Goal: Task Accomplishment & Management: Manage account settings

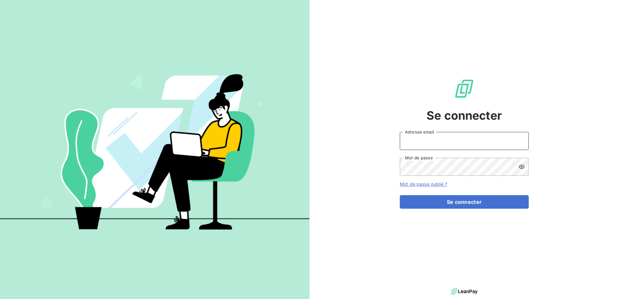
click at [414, 138] on input "Adresse email" at bounding box center [464, 141] width 129 height 18
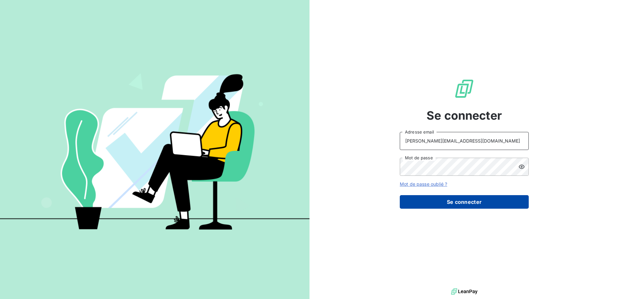
type input "christelle.plompen@leuze.com"
drag, startPoint x: 425, startPoint y: 203, endPoint x: 291, endPoint y: 145, distance: 145.8
click at [424, 203] on button "Se connecter" at bounding box center [464, 202] width 129 height 14
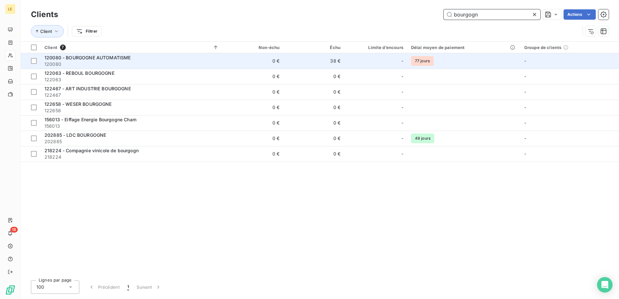
type input "bourgogn"
click at [163, 57] on div "120080 - BOURGOGNE AUTOMATISME" at bounding box center [132, 58] width 175 height 6
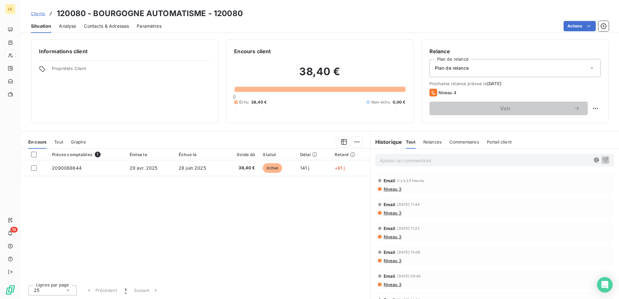
click at [31, 8] on div "Clients 120080 - BOURGOGNE AUTOMATISME - 120080" at bounding box center [137, 14] width 212 height 12
click at [33, 14] on span "Clients" at bounding box center [38, 13] width 14 height 5
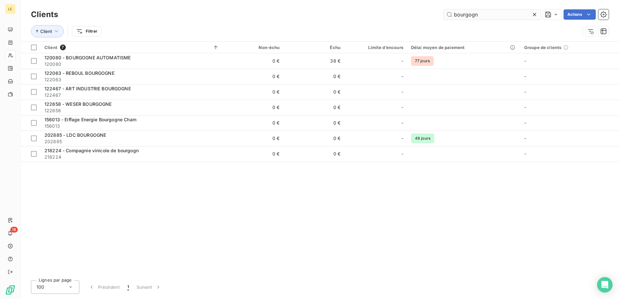
drag, startPoint x: 484, startPoint y: 18, endPoint x: 328, endPoint y: 15, distance: 155.8
click at [444, 15] on input "bourgogn" at bounding box center [492, 14] width 97 height 10
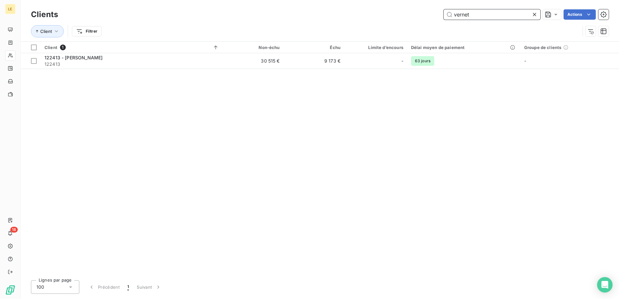
drag, startPoint x: 475, startPoint y: 11, endPoint x: 295, endPoint y: 1, distance: 179.6
click at [444, 9] on input "vernet" at bounding box center [492, 14] width 97 height 10
drag, startPoint x: 474, startPoint y: 15, endPoint x: 356, endPoint y: 0, distance: 118.9
click at [444, 9] on input "nolle" at bounding box center [492, 14] width 97 height 10
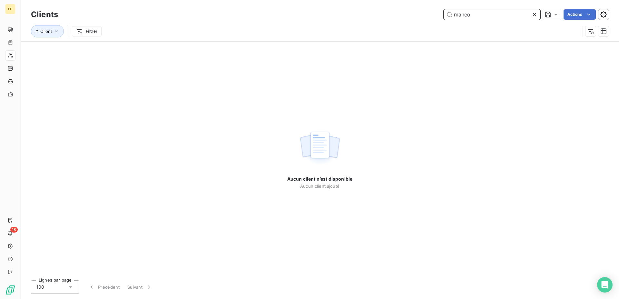
drag, startPoint x: 501, startPoint y: 18, endPoint x: 374, endPoint y: 17, distance: 126.8
click at [444, 17] on input "maneo" at bounding box center [492, 14] width 97 height 10
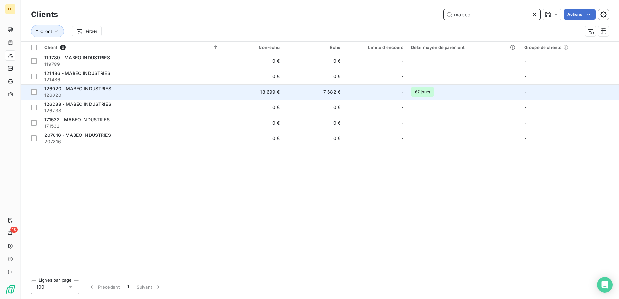
type input "mabeo"
click at [245, 88] on td "18 699 €" at bounding box center [253, 91] width 61 height 15
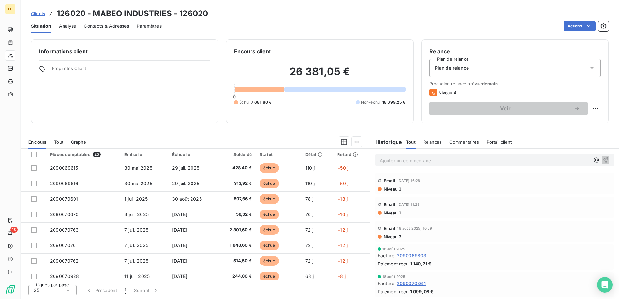
click at [33, 16] on span "Clients" at bounding box center [38, 13] width 14 height 5
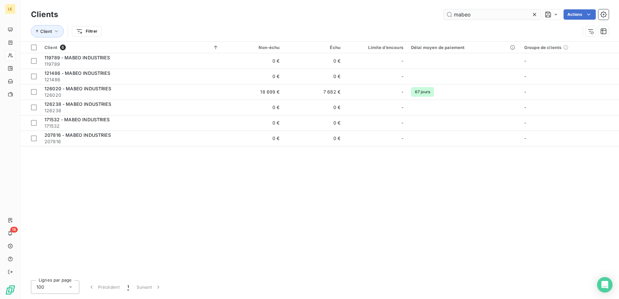
drag, startPoint x: 473, startPoint y: 18, endPoint x: 454, endPoint y: 15, distance: 19.4
click at [454, 15] on div "Clients mabeo Actions" at bounding box center [320, 15] width 578 height 14
drag, startPoint x: 485, startPoint y: 11, endPoint x: 354, endPoint y: 5, distance: 130.4
click at [444, 9] on input "mabeo" at bounding box center [492, 14] width 97 height 10
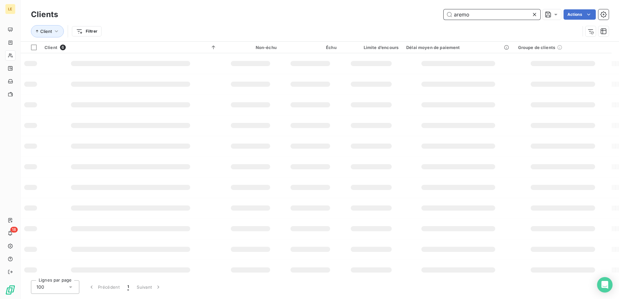
type input "aremo"
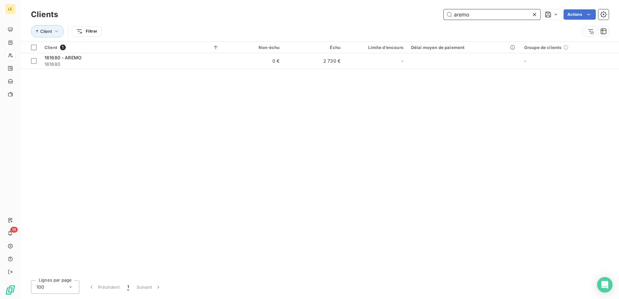
drag, startPoint x: 502, startPoint y: 19, endPoint x: 287, endPoint y: 14, distance: 214.9
click at [444, 16] on input "aremo" at bounding box center [492, 14] width 97 height 10
drag, startPoint x: 493, startPoint y: 12, endPoint x: 254, endPoint y: 17, distance: 238.8
click at [444, 17] on input "thimon" at bounding box center [492, 14] width 97 height 10
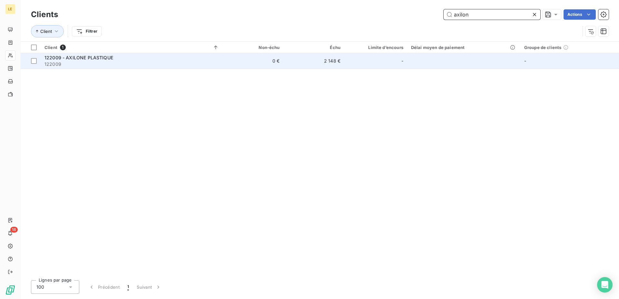
type input "axilon"
click at [209, 62] on span "122009" at bounding box center [132, 64] width 175 height 6
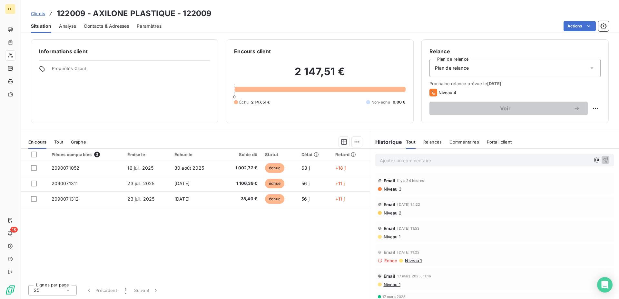
click at [40, 14] on span "Clients" at bounding box center [38, 13] width 14 height 5
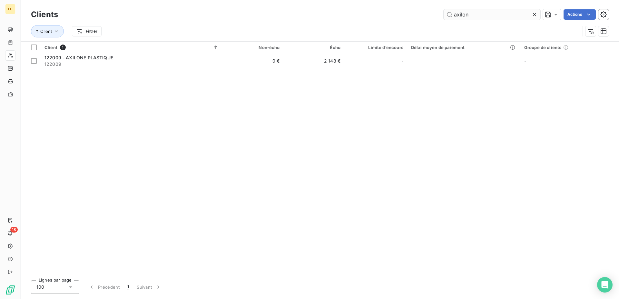
drag, startPoint x: 478, startPoint y: 11, endPoint x: 384, endPoint y: 11, distance: 93.2
click at [444, 11] on input "axilon" at bounding box center [492, 14] width 97 height 10
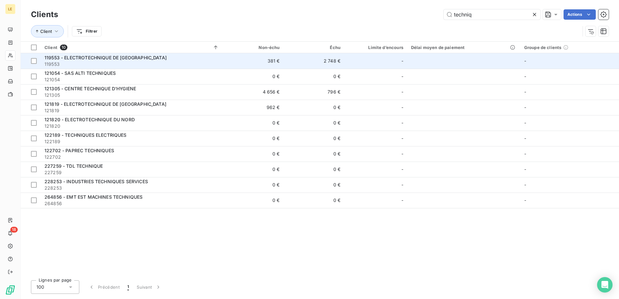
type input "techniq"
click at [120, 61] on span "119553" at bounding box center [132, 64] width 175 height 6
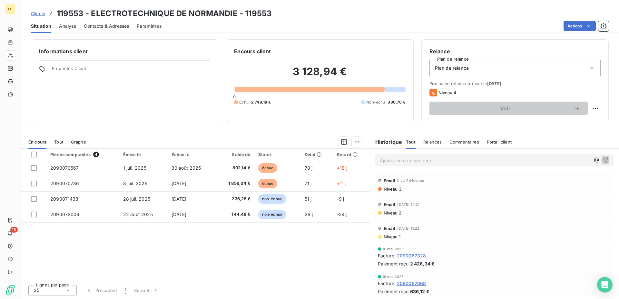
click at [44, 13] on span "Clients" at bounding box center [38, 13] width 14 height 5
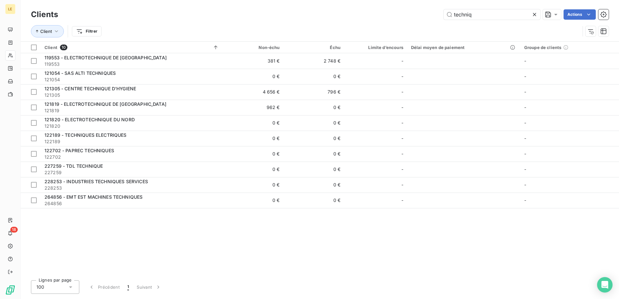
drag, startPoint x: 484, startPoint y: 11, endPoint x: 349, endPoint y: 8, distance: 135.2
click at [444, 9] on input "techniq" at bounding box center [492, 14] width 97 height 10
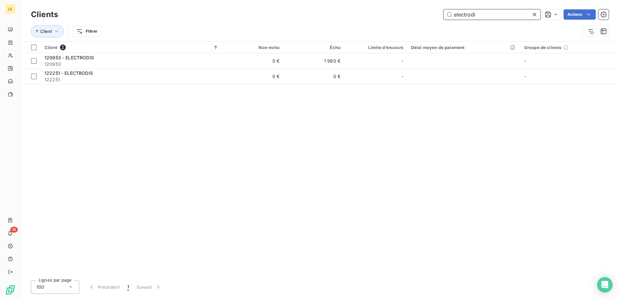
drag, startPoint x: 487, startPoint y: 15, endPoint x: 282, endPoint y: 0, distance: 205.7
click at [444, 9] on input "electrodi" at bounding box center [492, 14] width 97 height 10
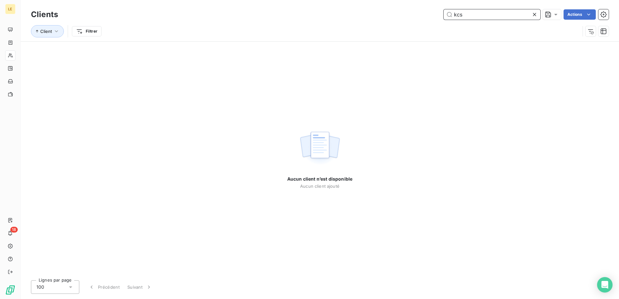
drag, startPoint x: 488, startPoint y: 14, endPoint x: 330, endPoint y: 7, distance: 158.2
click at [444, 10] on input "kcs" at bounding box center [492, 14] width 97 height 10
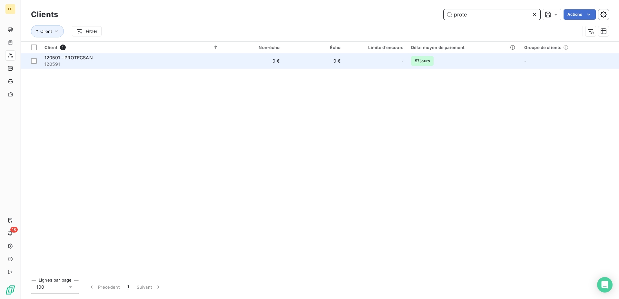
type input "prote"
click at [114, 55] on div "120591 - PROTECSAN" at bounding box center [132, 58] width 175 height 6
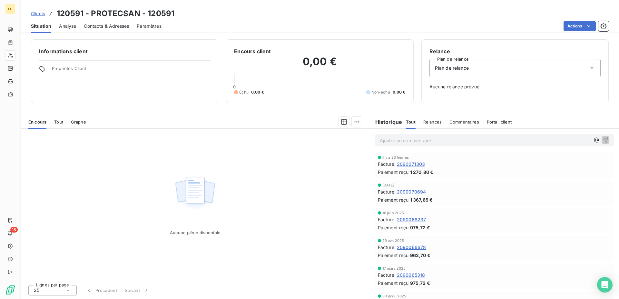
click at [39, 14] on span "Clients" at bounding box center [38, 13] width 14 height 5
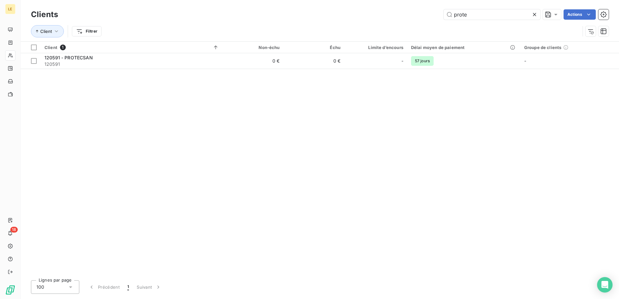
drag, startPoint x: 514, startPoint y: 7, endPoint x: 422, endPoint y: 9, distance: 91.3
click at [425, 9] on div "Clients prote Actions Client Filtrer" at bounding box center [320, 20] width 599 height 41
drag, startPoint x: 484, startPoint y: 10, endPoint x: 368, endPoint y: 11, distance: 116.1
click at [444, 11] on input "prote" at bounding box center [492, 14] width 97 height 10
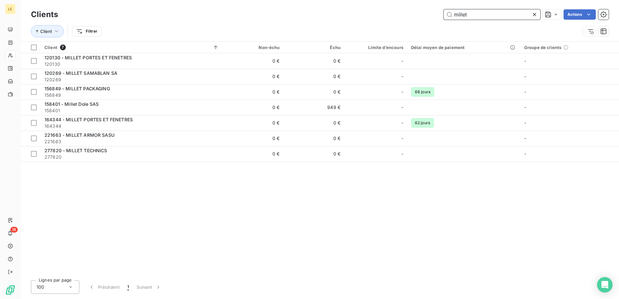
drag, startPoint x: 471, startPoint y: 15, endPoint x: 349, endPoint y: 16, distance: 122.3
click at [444, 16] on input "millet" at bounding box center [492, 14] width 97 height 10
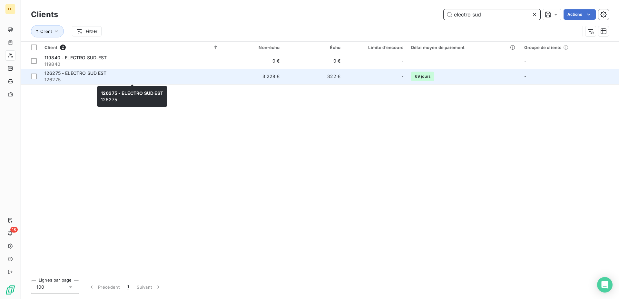
type input "electro sud"
click at [91, 76] on div "126275 - ELECTRO SUD EST" at bounding box center [132, 73] width 175 height 6
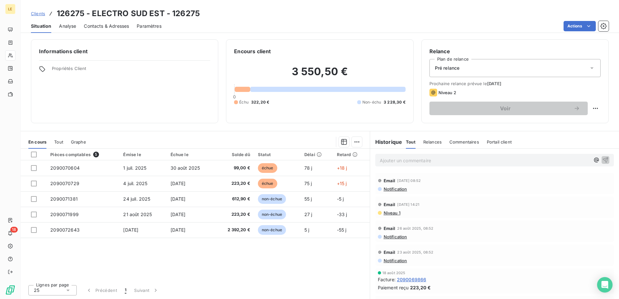
click at [42, 14] on span "Clients" at bounding box center [38, 13] width 14 height 5
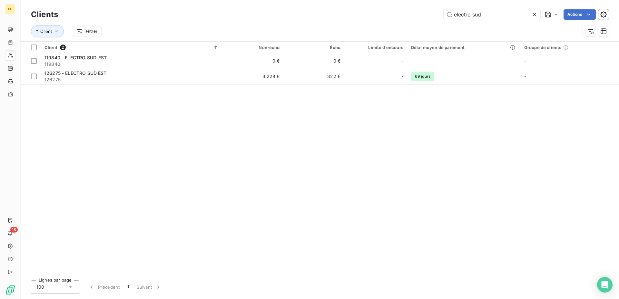
drag, startPoint x: 511, startPoint y: 10, endPoint x: 340, endPoint y: 8, distance: 170.3
click at [444, 11] on input "electro sud" at bounding box center [492, 14] width 97 height 10
drag, startPoint x: 481, startPoint y: 10, endPoint x: 473, endPoint y: 10, distance: 7.8
click at [473, 10] on div "Clients schaeff Actions" at bounding box center [320, 15] width 578 height 14
drag, startPoint x: 475, startPoint y: 11, endPoint x: 307, endPoint y: 3, distance: 167.9
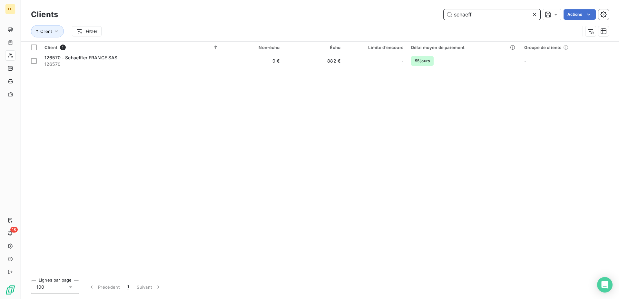
click at [444, 9] on input "schaeff" at bounding box center [492, 14] width 97 height 10
drag, startPoint x: 461, startPoint y: 15, endPoint x: 287, endPoint y: -6, distance: 174.8
click at [444, 9] on input "bac etud" at bounding box center [492, 14] width 97 height 10
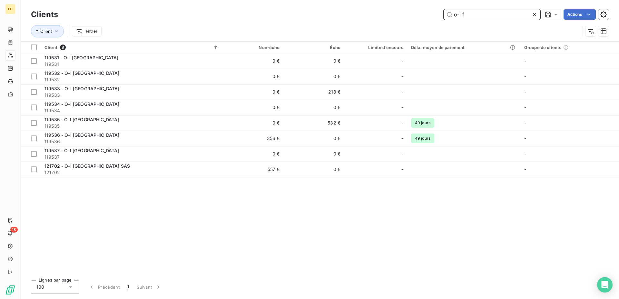
drag, startPoint x: 486, startPoint y: 13, endPoint x: 391, endPoint y: -3, distance: 96.2
click at [444, 9] on input "o-i f" at bounding box center [492, 14] width 97 height 10
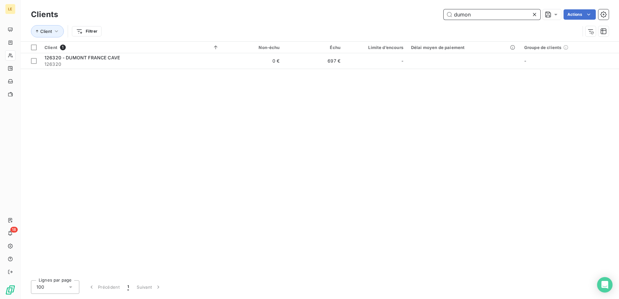
drag, startPoint x: 494, startPoint y: 13, endPoint x: 309, endPoint y: 17, distance: 184.9
click at [444, 17] on input "dumon" at bounding box center [492, 14] width 97 height 10
drag, startPoint x: 482, startPoint y: 12, endPoint x: 267, endPoint y: 10, distance: 214.8
click at [444, 15] on input "thimon" at bounding box center [492, 14] width 97 height 10
drag, startPoint x: 487, startPoint y: 11, endPoint x: 264, endPoint y: 5, distance: 223.6
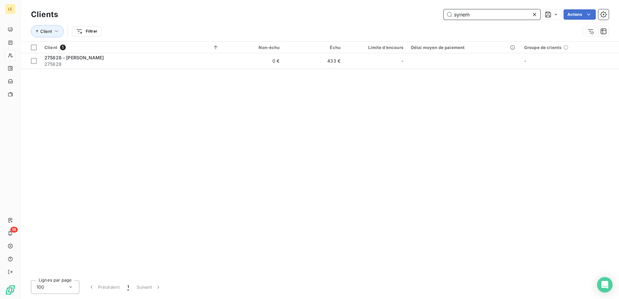
click at [444, 14] on input "synem" at bounding box center [492, 14] width 97 height 10
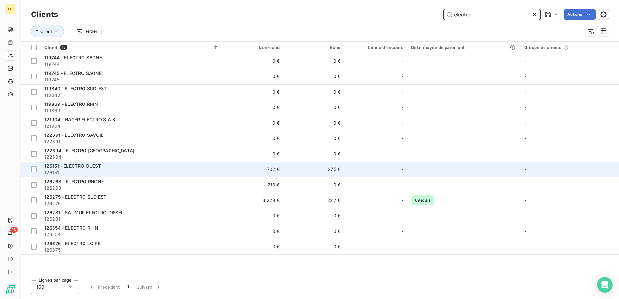
type input "electro"
click at [204, 168] on div "126151 - ELECTRO OUEST" at bounding box center [132, 166] width 175 height 6
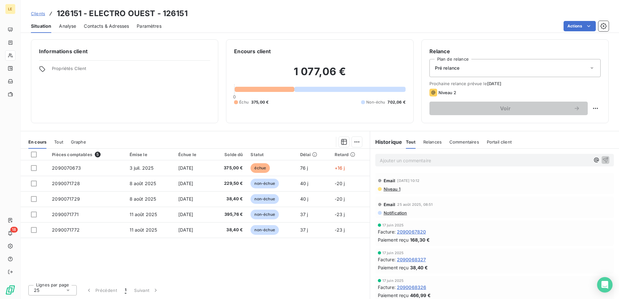
click at [38, 16] on span "Clients" at bounding box center [38, 13] width 14 height 5
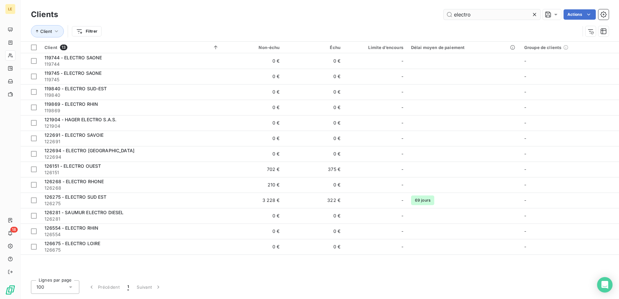
drag, startPoint x: 481, startPoint y: 11, endPoint x: 319, endPoint y: 5, distance: 162.7
click at [444, 9] on input "electro" at bounding box center [492, 14] width 97 height 10
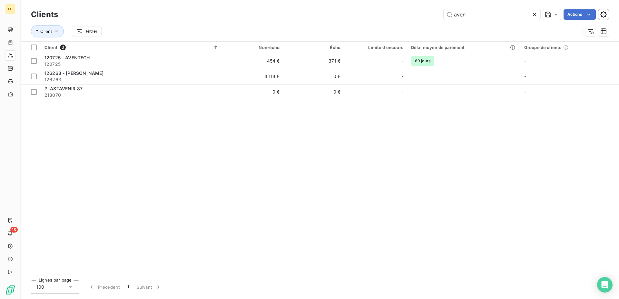
drag, startPoint x: 473, startPoint y: 16, endPoint x: 394, endPoint y: 15, distance: 78.7
click at [393, 16] on div "Clients aven Actions" at bounding box center [320, 15] width 578 height 14
drag, startPoint x: 473, startPoint y: 13, endPoint x: 330, endPoint y: -3, distance: 143.5
click at [444, 9] on input "aven" at bounding box center [492, 14] width 97 height 10
drag, startPoint x: 475, startPoint y: 14, endPoint x: 341, endPoint y: 13, distance: 133.9
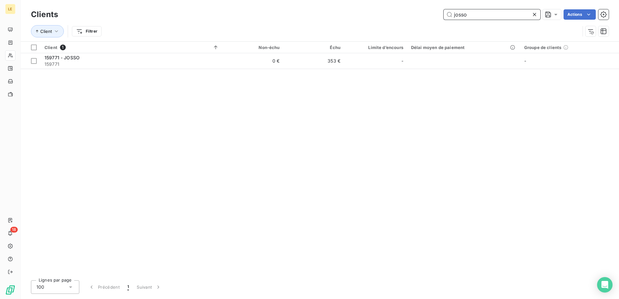
click at [444, 13] on input "josso" at bounding box center [492, 14] width 97 height 10
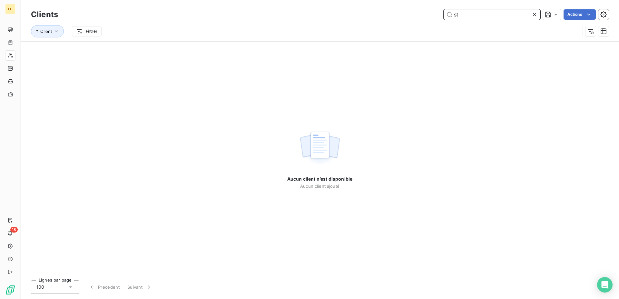
type input "s"
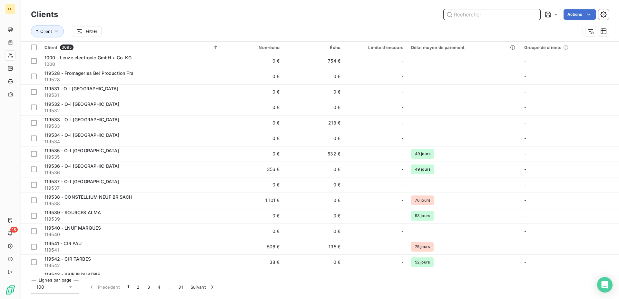
click at [470, 14] on input "text" at bounding box center [492, 14] width 97 height 10
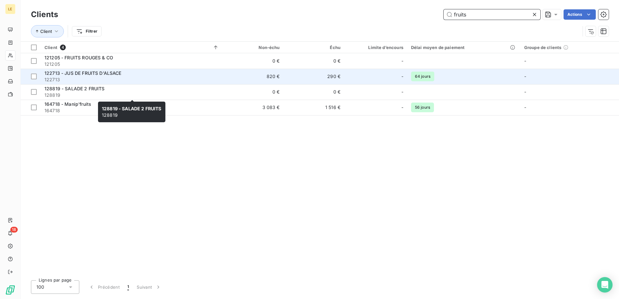
type input "fruits"
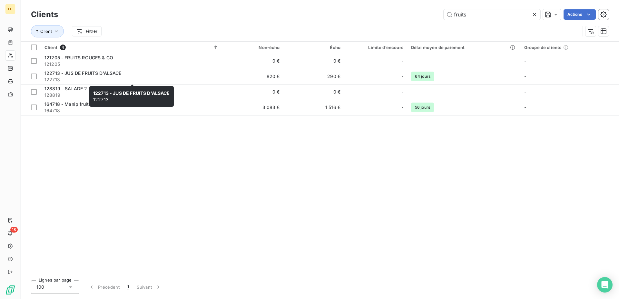
drag, startPoint x: 103, startPoint y: 76, endPoint x: 0, endPoint y: 77, distance: 102.2
click at [103, 76] on span "122713" at bounding box center [132, 79] width 175 height 6
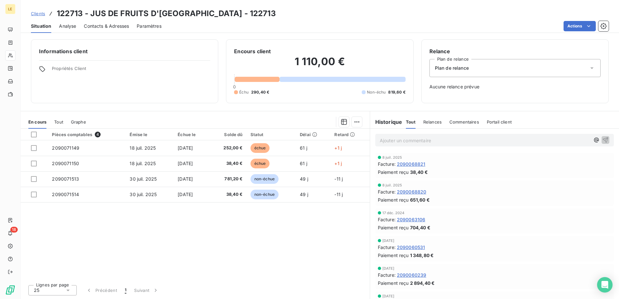
click at [38, 15] on span "Clients" at bounding box center [38, 13] width 14 height 5
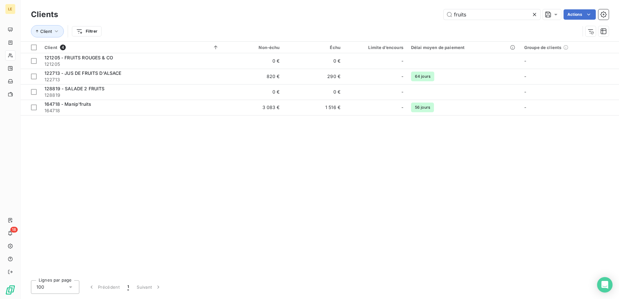
drag, startPoint x: 505, startPoint y: 13, endPoint x: 315, endPoint y: 12, distance: 190.0
click at [444, 14] on input "fruits" at bounding box center [492, 14] width 97 height 10
drag, startPoint x: 444, startPoint y: 17, endPoint x: 295, endPoint y: 9, distance: 149.2
click at [444, 17] on input "alsapan" at bounding box center [492, 14] width 97 height 10
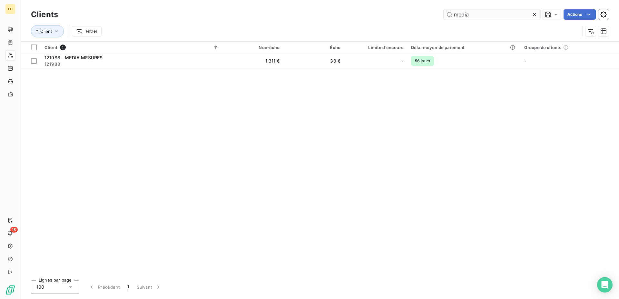
click at [503, 25] on div "Client Filtrer" at bounding box center [305, 31] width 549 height 12
drag, startPoint x: 487, startPoint y: 15, endPoint x: 242, endPoint y: 1, distance: 245.9
click at [444, 9] on input "media" at bounding box center [492, 14] width 97 height 10
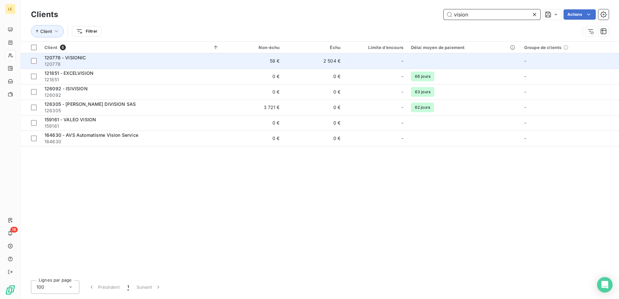
type input "vision"
click at [68, 61] on span "120778" at bounding box center [132, 64] width 175 height 6
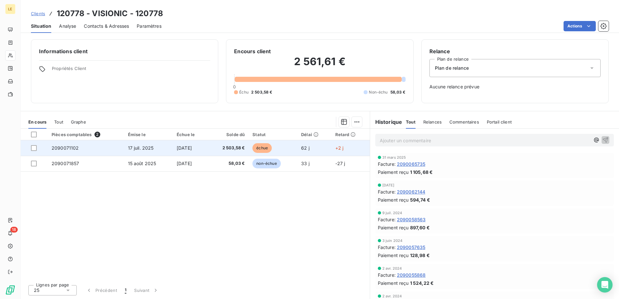
click at [272, 147] on span "échue" at bounding box center [262, 148] width 19 height 10
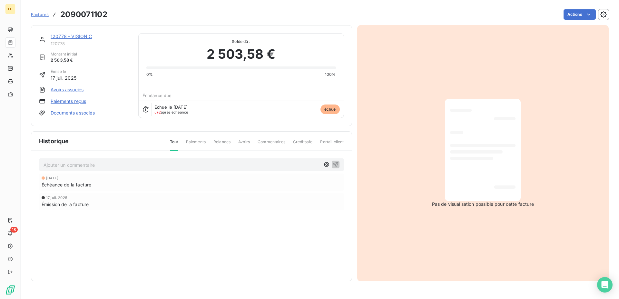
click at [562, 14] on div "Actions" at bounding box center [362, 14] width 494 height 10
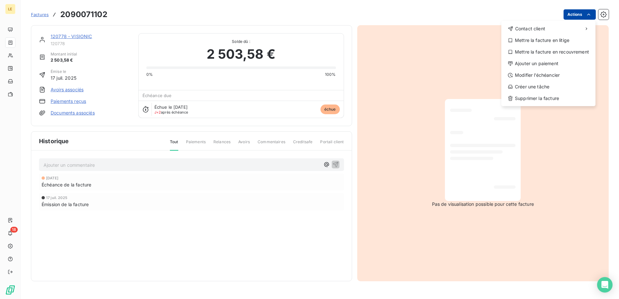
click at [585, 15] on html "LE 18 Factures 2090071102 Actions Contact client Mettre la facture en litige Me…" at bounding box center [309, 149] width 619 height 299
click at [552, 65] on div "Ajouter un paiement" at bounding box center [548, 63] width 89 height 10
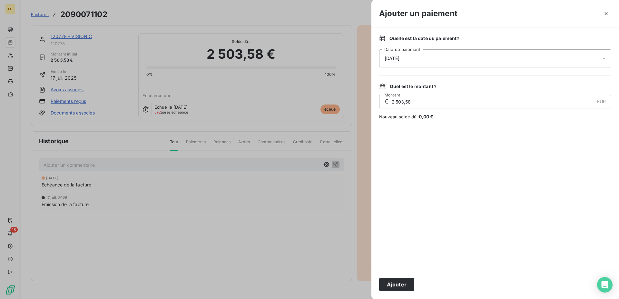
click at [395, 285] on button "Ajouter" at bounding box center [396, 285] width 35 height 14
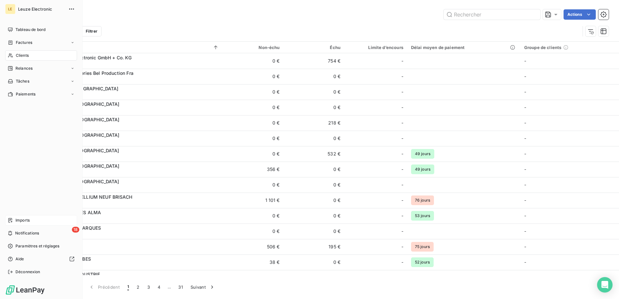
click at [28, 219] on span "Imports" at bounding box center [22, 220] width 14 height 6
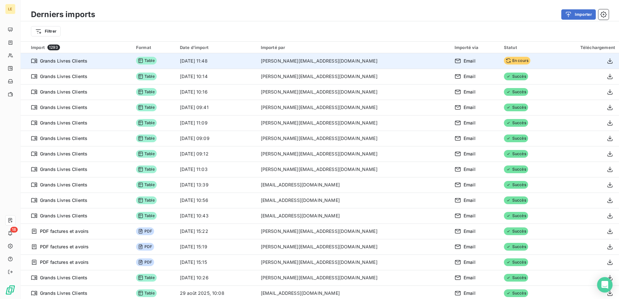
click at [451, 57] on td "Email" at bounding box center [475, 60] width 49 height 15
click at [257, 63] on td "[DATE] 11:48" at bounding box center [216, 60] width 81 height 15
